Goal: Task Accomplishment & Management: Manage account settings

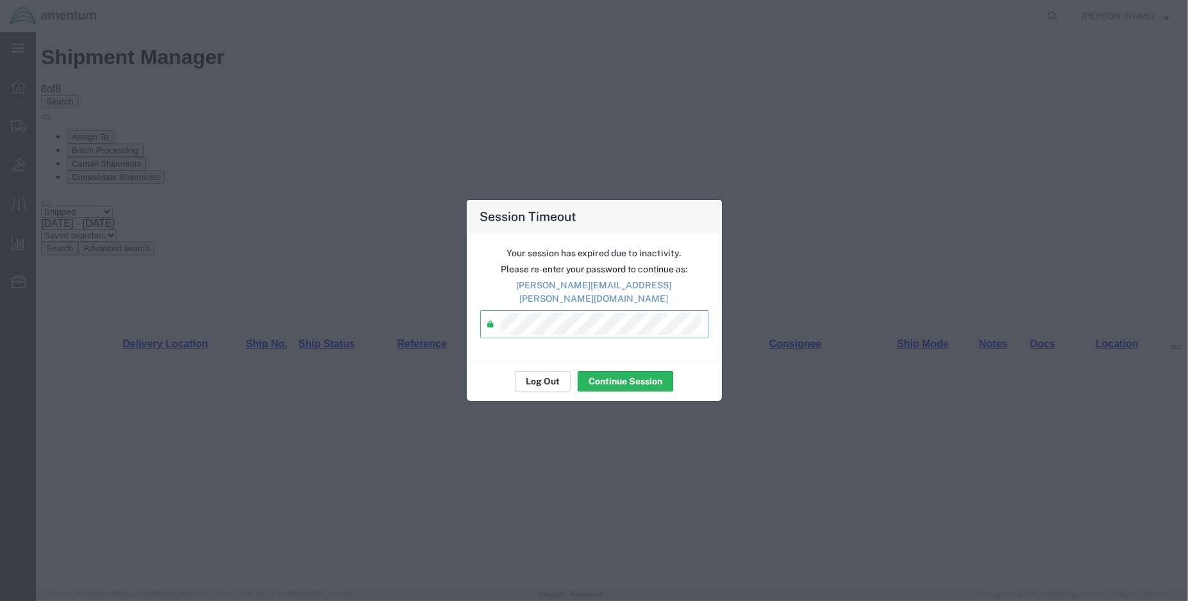
click at [545, 371] on button "Log Out" at bounding box center [543, 381] width 56 height 21
